Goal: Task Accomplishment & Management: Manage account settings

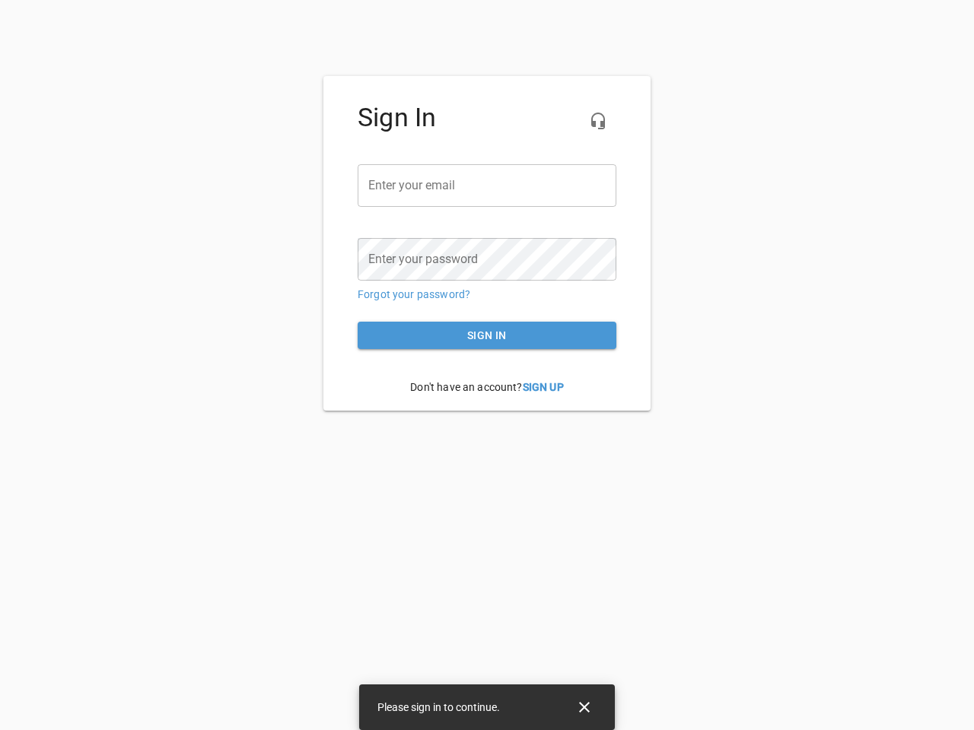
click at [598, 121] on icon "button" at bounding box center [598, 121] width 18 height 18
click at [487, 186] on input "email" at bounding box center [487, 185] width 259 height 43
click at [584, 708] on icon "Close" at bounding box center [584, 707] width 11 height 11
